Goal: Task Accomplishment & Management: Use online tool/utility

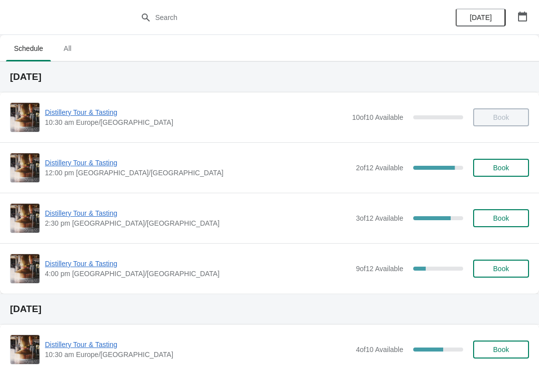
click at [86, 211] on span "Distillery Tour & Tasting" at bounding box center [198, 213] width 306 height 10
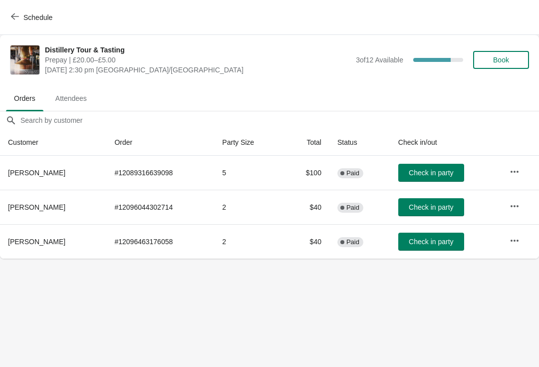
click at [522, 239] on button "button" at bounding box center [515, 241] width 18 height 18
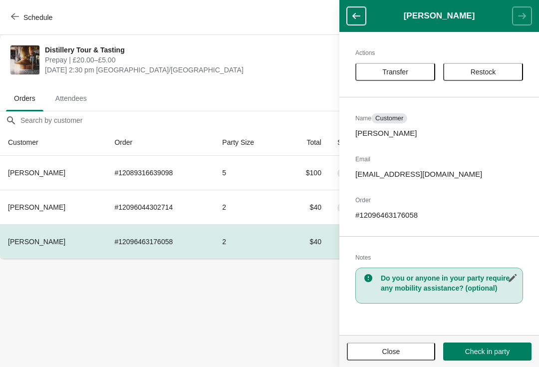
click at [400, 67] on button "Transfer" at bounding box center [395, 72] width 80 height 18
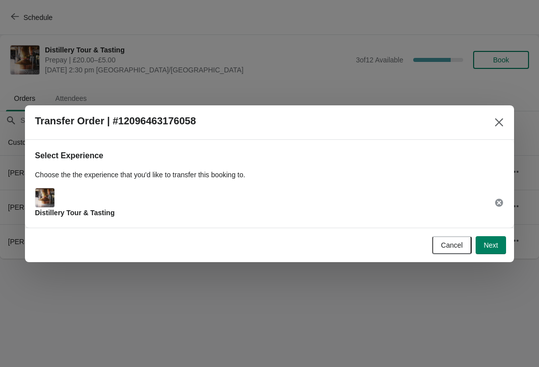
click at [492, 243] on span "Next" at bounding box center [491, 245] width 14 height 8
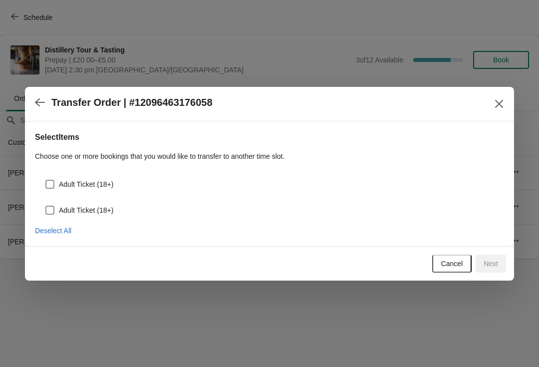
click at [45, 177] on label "Adult Ticket (18+)" at bounding box center [79, 184] width 68 height 14
click at [45, 180] on input "Adult Ticket (18+)" at bounding box center [45, 180] width 0 height 0
checkbox input "true"
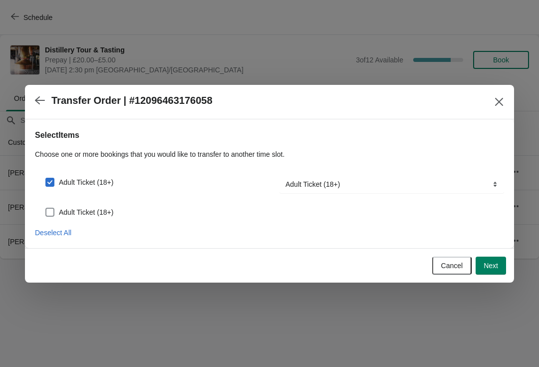
click at [45, 210] on span at bounding box center [49, 212] width 9 height 9
click at [45, 208] on input "Adult Ticket (18+)" at bounding box center [45, 208] width 0 height 0
checkbox input "true"
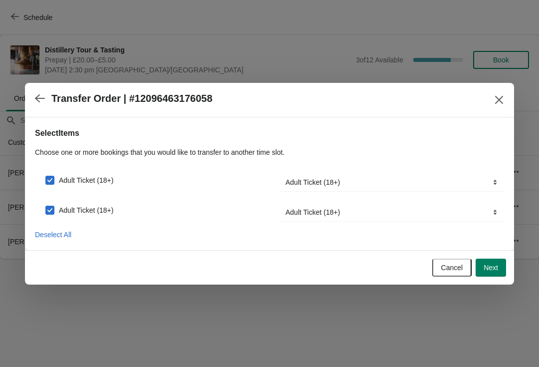
click at [496, 267] on span "Next" at bounding box center [491, 268] width 14 height 8
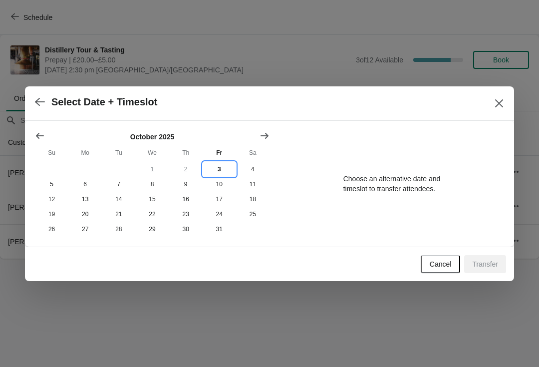
click at [222, 166] on button "3" at bounding box center [219, 169] width 33 height 15
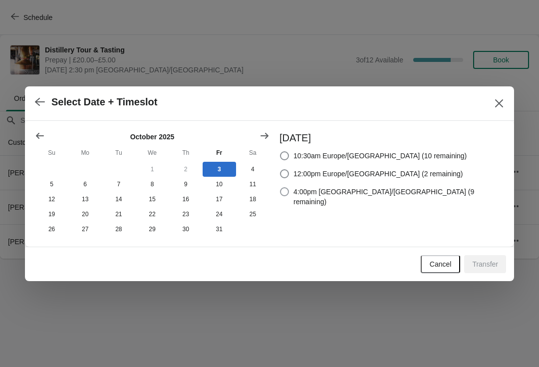
click at [289, 192] on span at bounding box center [284, 191] width 9 height 9
click at [281, 188] on input "4:00pm Europe/London (9 remaining)" at bounding box center [280, 187] width 0 height 0
radio input "true"
click at [483, 261] on span "Transfer" at bounding box center [485, 264] width 26 height 8
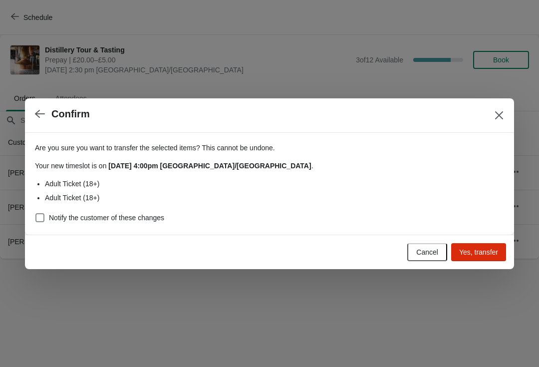
click at [39, 214] on span at bounding box center [39, 217] width 9 height 9
click at [36, 214] on input "Notify the customer of these changes" at bounding box center [35, 213] width 0 height 0
checkbox input "true"
click at [484, 250] on span "Yes, transfer" at bounding box center [478, 252] width 39 height 8
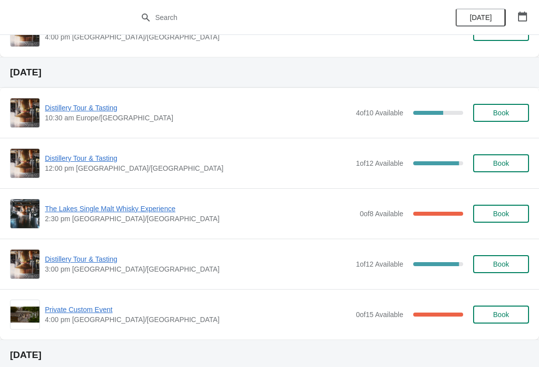
scroll to position [248, 0]
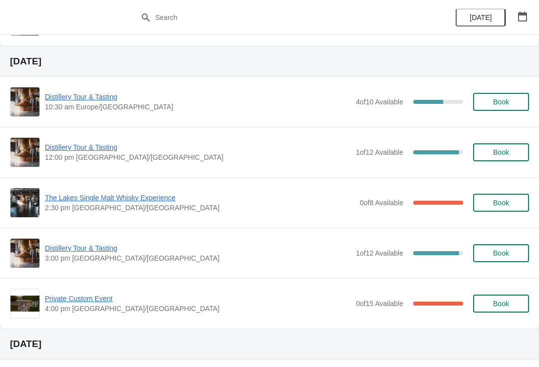
click at [88, 97] on span "Distillery Tour & Tasting" at bounding box center [198, 97] width 306 height 10
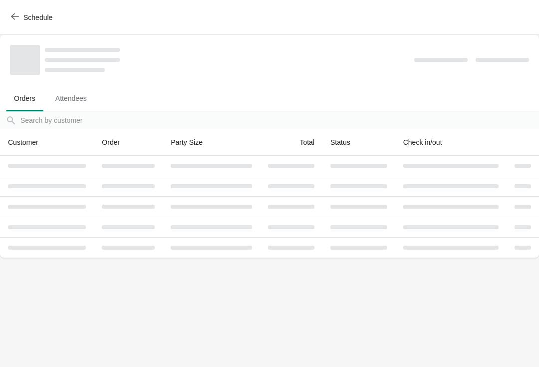
scroll to position [0, 0]
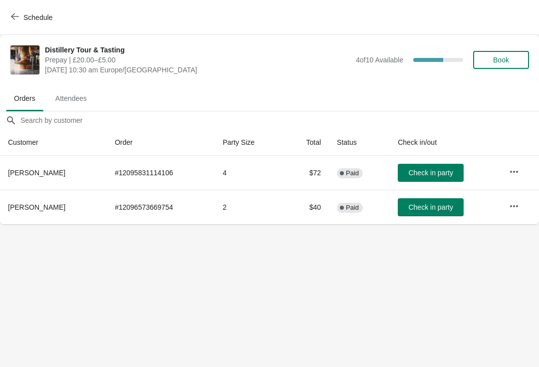
click at [514, 172] on icon "button" at bounding box center [514, 171] width 8 height 2
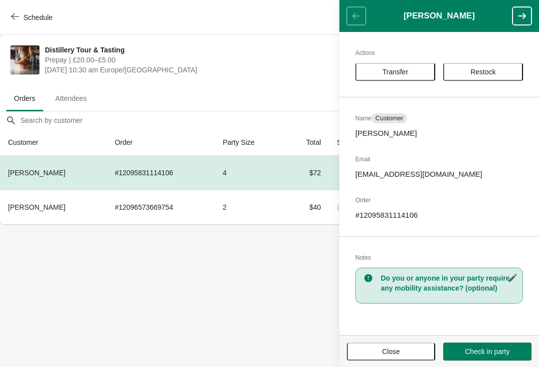
click at [393, 357] on button "Close" at bounding box center [391, 351] width 88 height 18
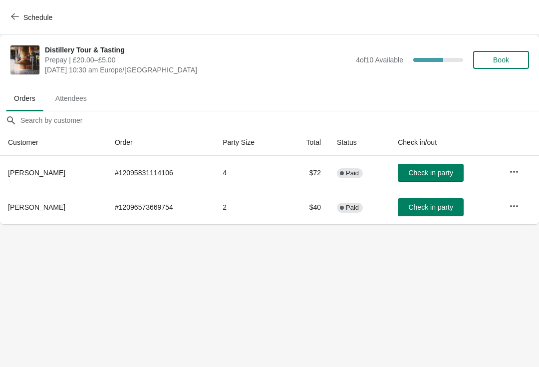
click at [78, 94] on span "Attendees" at bounding box center [70, 98] width 47 height 18
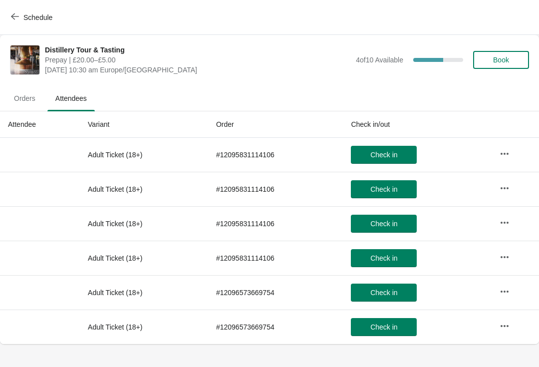
click at [14, 14] on icon "button" at bounding box center [15, 16] width 8 height 6
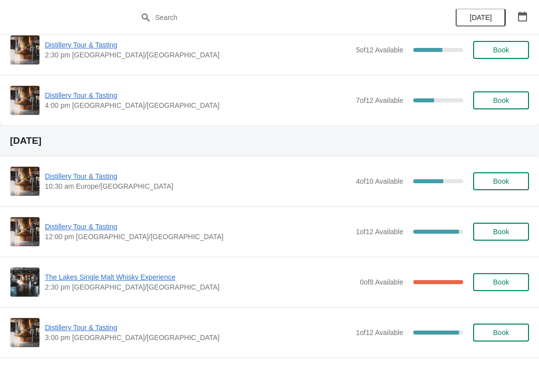
scroll to position [172, 0]
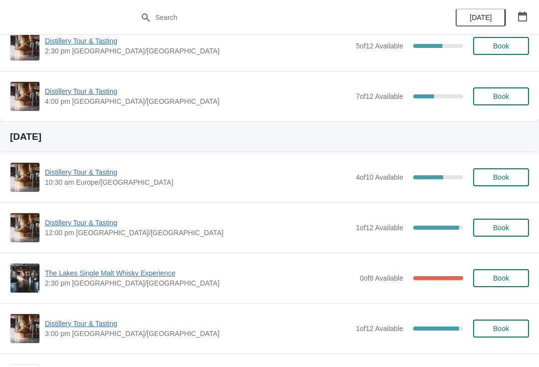
click at [91, 172] on span "Distillery Tour & Tasting" at bounding box center [198, 172] width 306 height 10
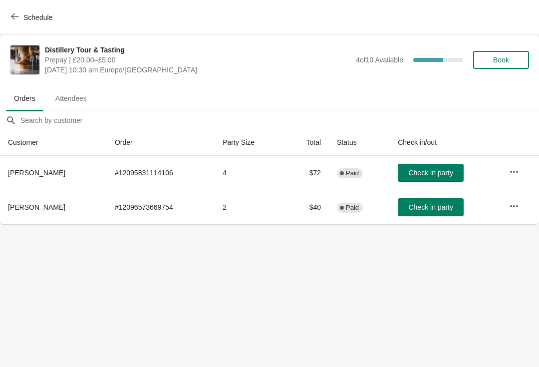
click at [517, 167] on icon "button" at bounding box center [514, 172] width 10 height 10
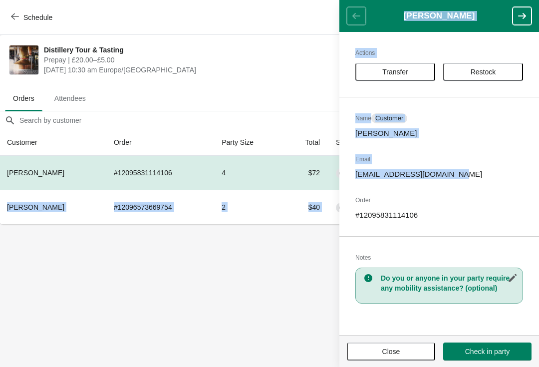
scroll to position [0, 0]
click at [298, 294] on body "Schedule Distillery Tour & Tasting Prepay | £20.00–£5.00 Saturday, October 4, 2…" at bounding box center [269, 183] width 539 height 367
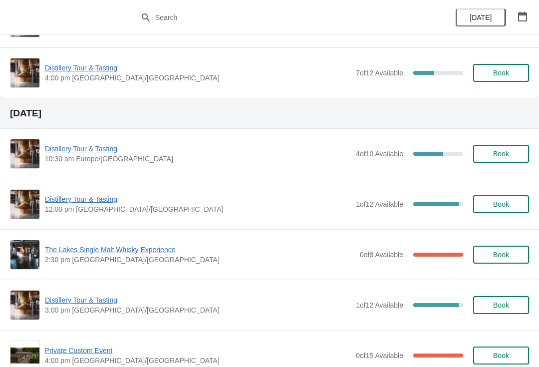
scroll to position [202, 0]
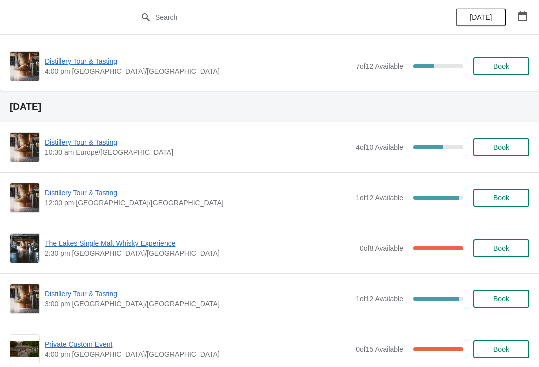
click at [86, 190] on span "Distillery Tour & Tasting" at bounding box center [198, 193] width 306 height 10
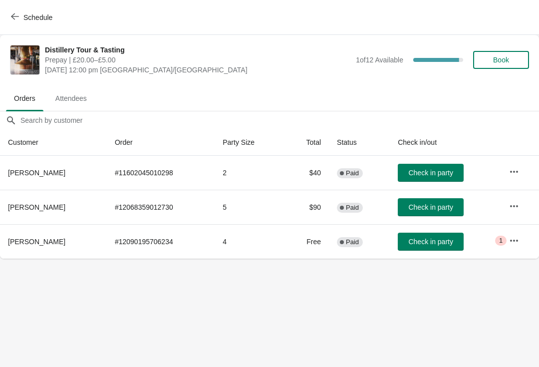
click at [508, 243] on button "button" at bounding box center [514, 241] width 18 height 18
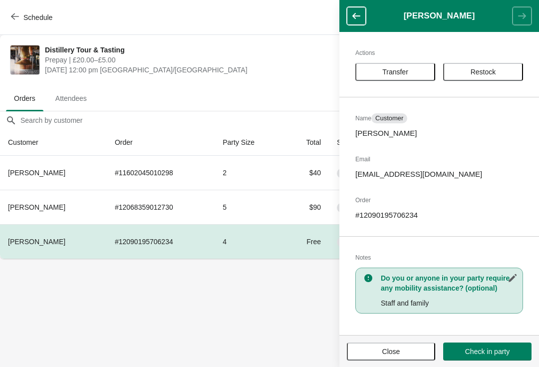
click at [397, 351] on span "Close" at bounding box center [391, 351] width 18 height 8
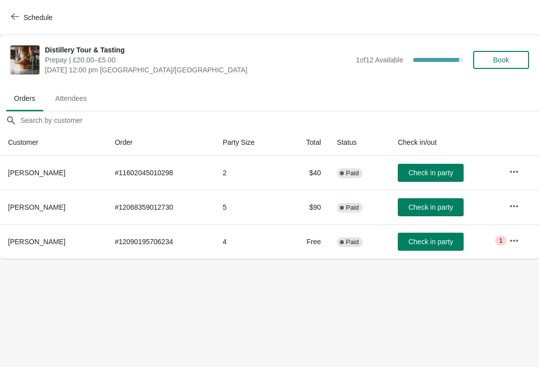
click at [79, 95] on span "Attendees" at bounding box center [70, 98] width 47 height 18
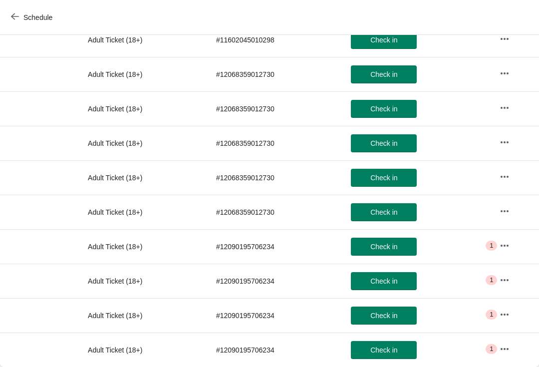
scroll to position [149, 0]
click at [504, 241] on icon "button" at bounding box center [505, 246] width 10 height 10
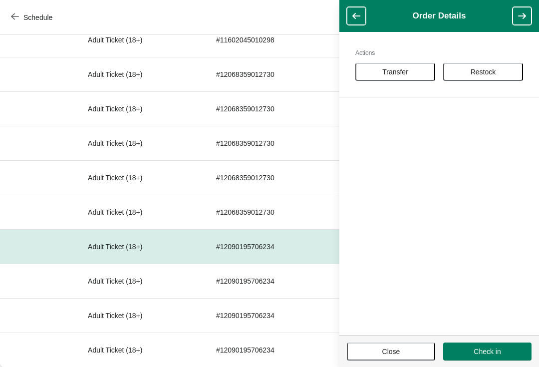
click at [402, 351] on span "Close" at bounding box center [391, 351] width 70 height 8
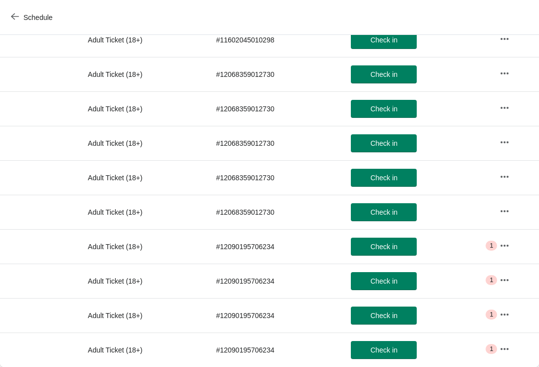
click at [505, 249] on icon "button" at bounding box center [505, 246] width 10 height 10
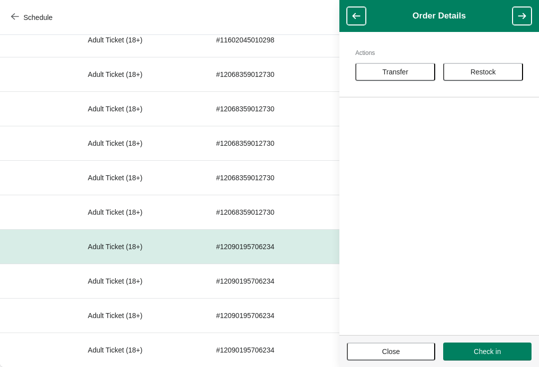
click at [403, 351] on span "Close" at bounding box center [391, 351] width 70 height 8
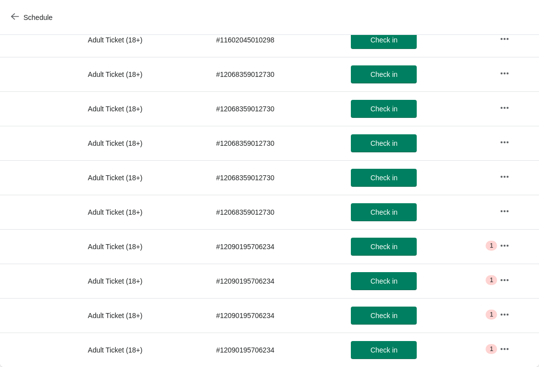
click at [506, 342] on button "button" at bounding box center [505, 349] width 18 height 18
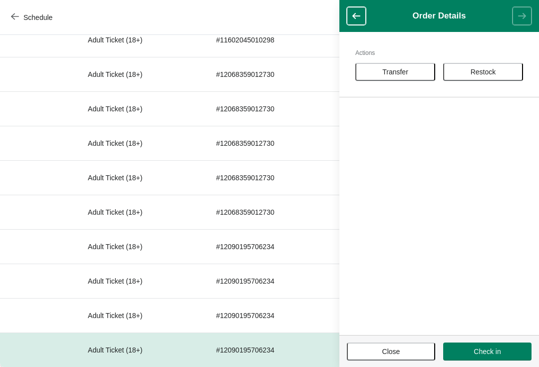
click at [399, 349] on span "Close" at bounding box center [391, 351] width 18 height 8
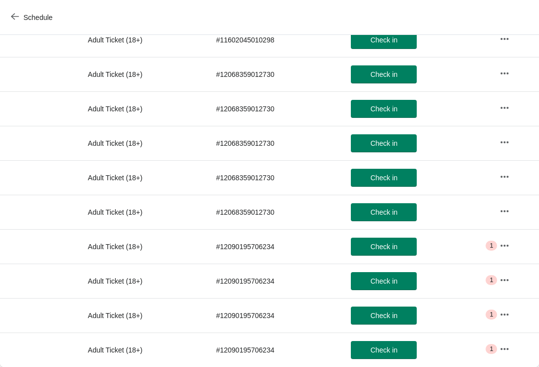
click at [14, 13] on icon "button" at bounding box center [15, 16] width 8 height 6
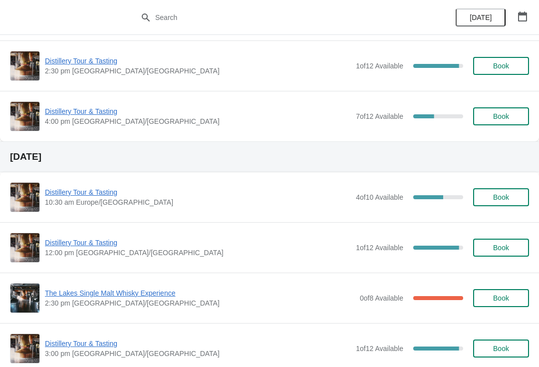
scroll to position [154, 0]
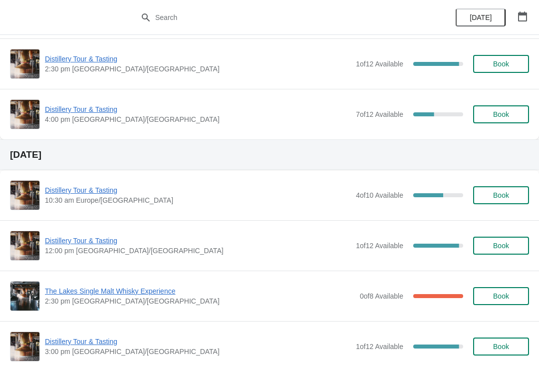
click at [90, 244] on span "Distillery Tour & Tasting" at bounding box center [198, 241] width 306 height 10
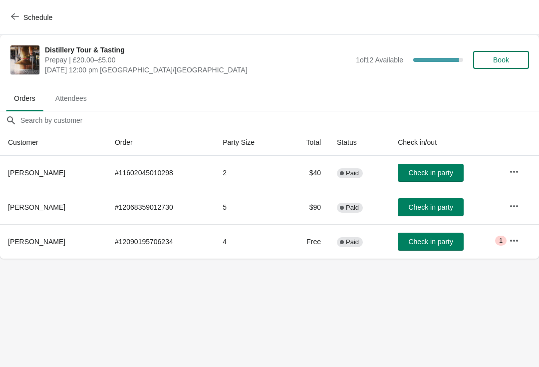
scroll to position [0, 0]
click at [71, 97] on span "Attendees" at bounding box center [70, 98] width 47 height 18
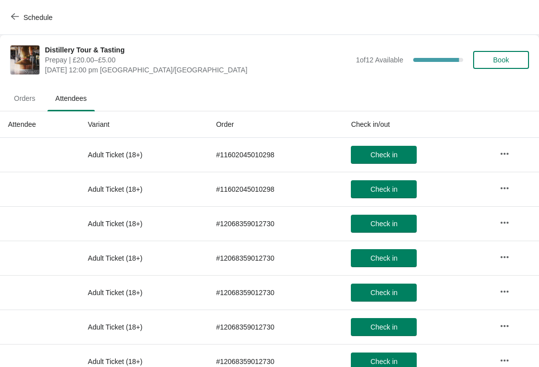
click at [15, 15] on icon "button" at bounding box center [15, 16] width 8 height 8
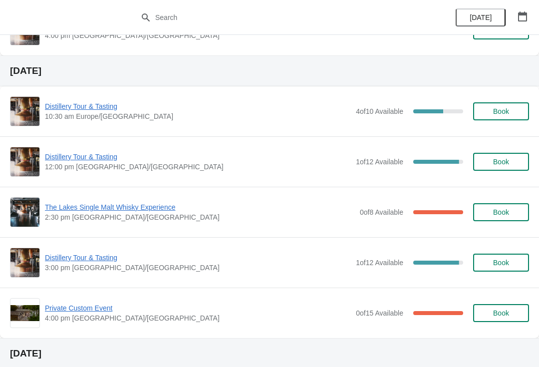
scroll to position [247, 0]
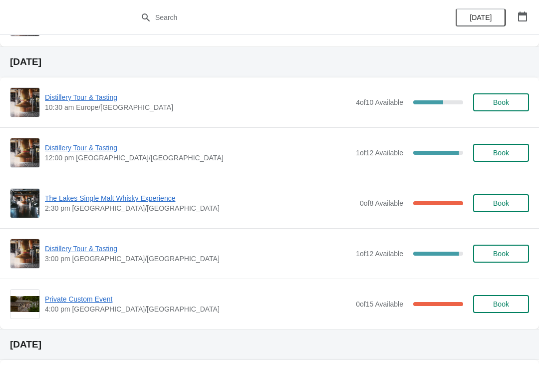
click at [108, 199] on span "The Lakes Single Malt Whisky Experience" at bounding box center [200, 198] width 310 height 10
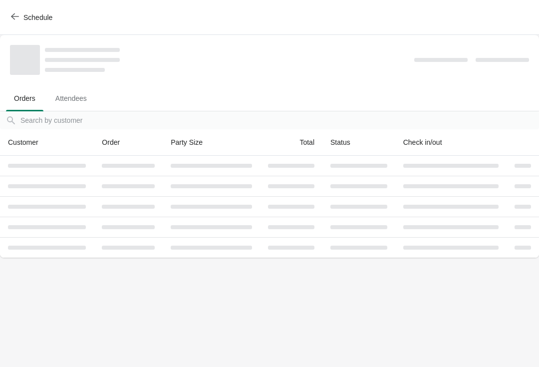
scroll to position [0, 0]
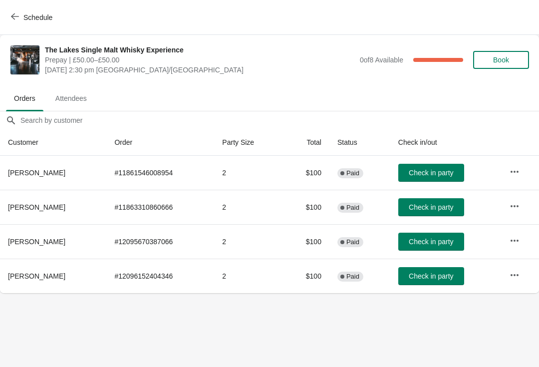
click at [16, 18] on icon "button" at bounding box center [15, 16] width 8 height 8
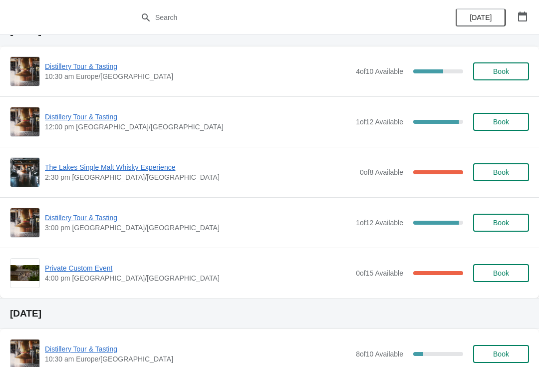
scroll to position [283, 0]
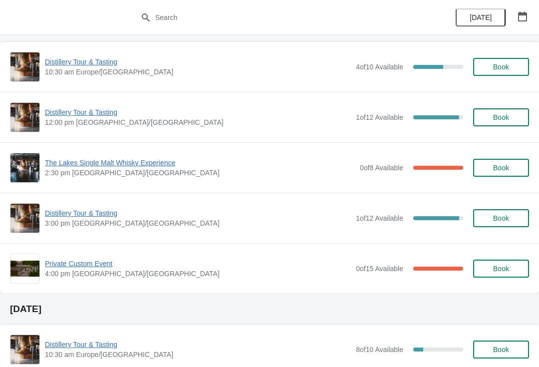
click at [92, 215] on span "Distillery Tour & Tasting" at bounding box center [198, 213] width 306 height 10
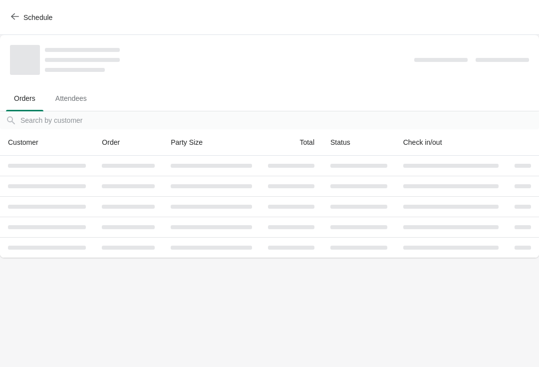
scroll to position [0, 0]
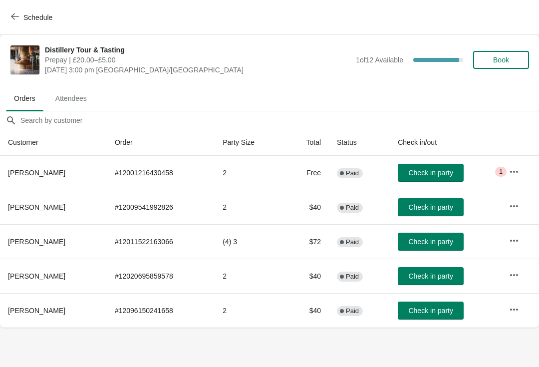
click at [507, 167] on button "button" at bounding box center [514, 172] width 18 height 18
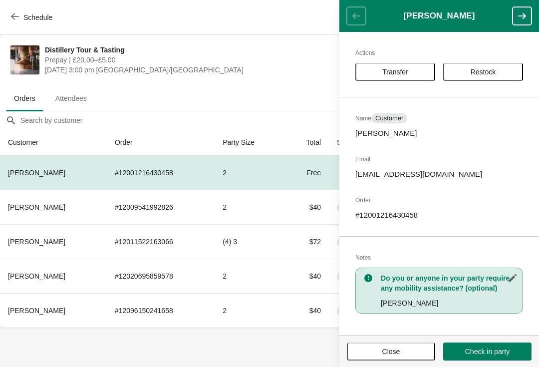
click at [400, 354] on span "Close" at bounding box center [391, 351] width 18 height 8
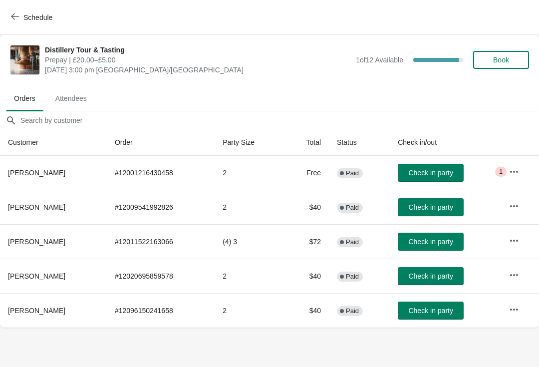
click at [11, 16] on icon "button" at bounding box center [15, 16] width 8 height 6
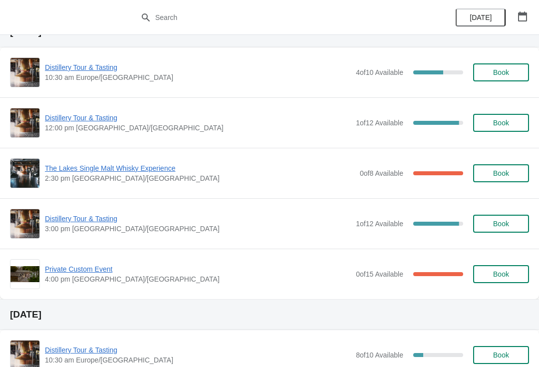
scroll to position [284, 0]
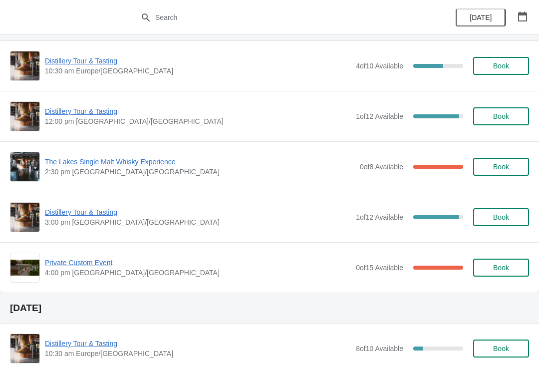
click at [84, 267] on span "Private Custom Event" at bounding box center [198, 263] width 306 height 10
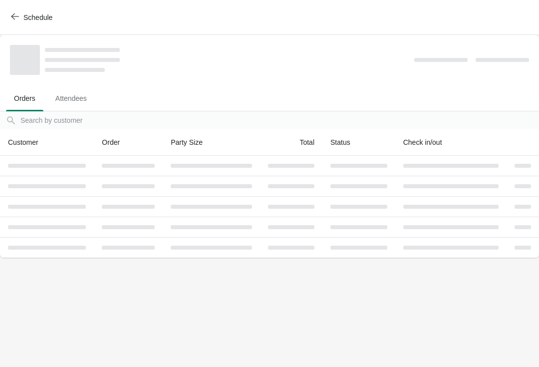
scroll to position [0, 0]
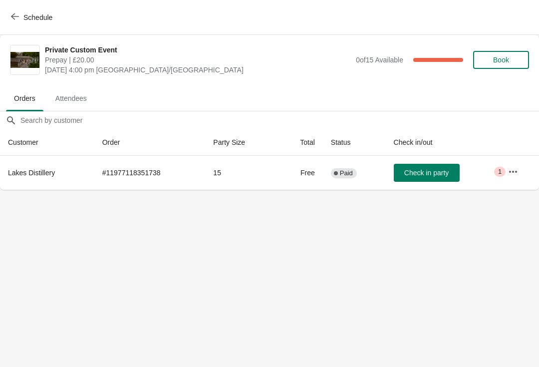
click at [506, 176] on button "button" at bounding box center [513, 172] width 18 height 18
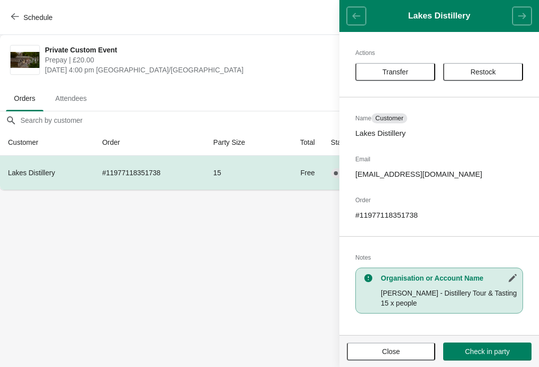
click at [377, 346] on button "Close" at bounding box center [391, 351] width 88 height 18
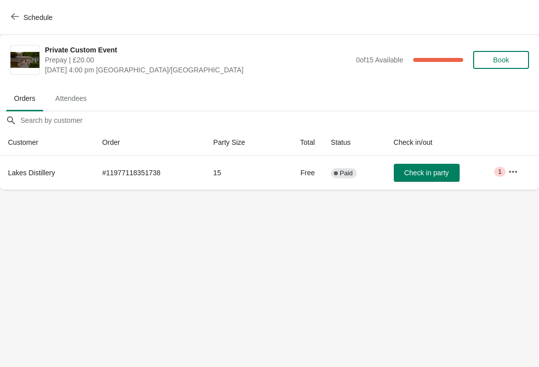
click at [13, 13] on icon "button" at bounding box center [15, 16] width 8 height 8
